Goal: Complete application form

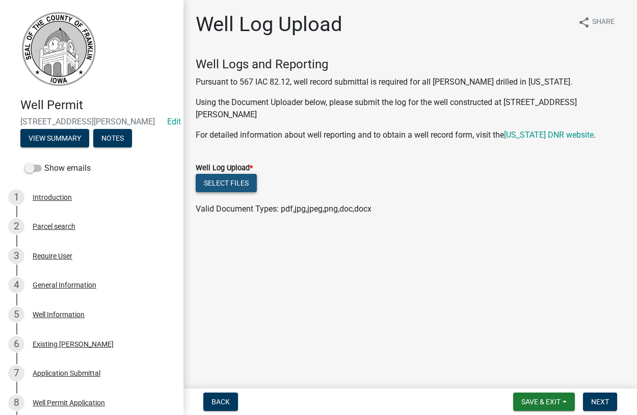
click at [223, 174] on button "Select files" at bounding box center [226, 183] width 61 height 18
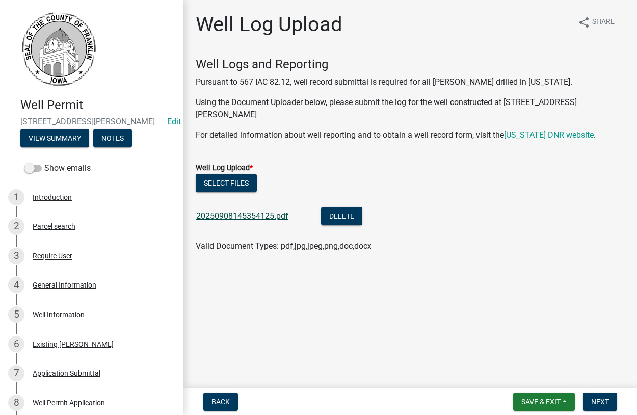
click at [231, 211] on link "20250908145354125.pdf" at bounding box center [242, 216] width 92 height 10
click at [604, 403] on span "Next" at bounding box center [600, 401] width 18 height 8
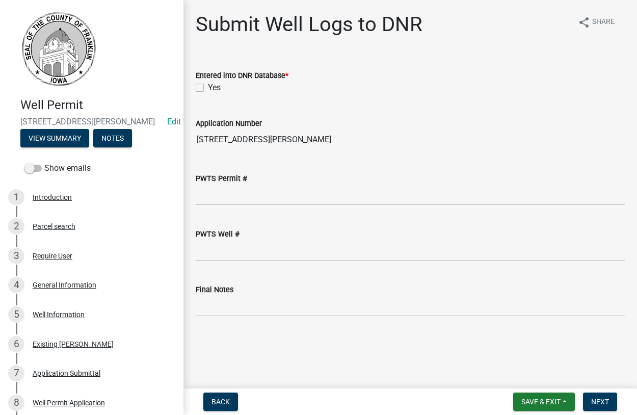
click at [208, 84] on label "Yes" at bounding box center [214, 88] width 13 height 12
click at [208, 84] on input "Yes" at bounding box center [211, 85] width 7 height 7
checkbox input "true"
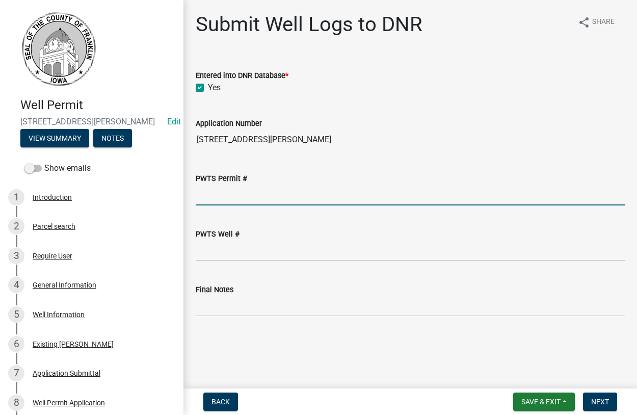
click at [232, 193] on input "PWTS Permit #" at bounding box center [410, 194] width 429 height 21
type input "64884"
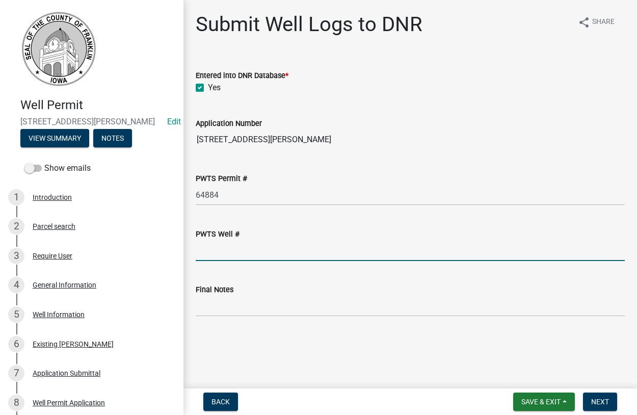
click at [223, 252] on input "PWTS Well #" at bounding box center [410, 250] width 429 height 21
type input "2240749"
click at [595, 400] on span "Next" at bounding box center [600, 401] width 18 height 8
